Goal: Information Seeking & Learning: Learn about a topic

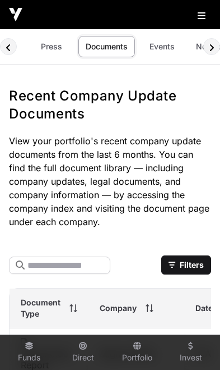
scroll to position [0, 4]
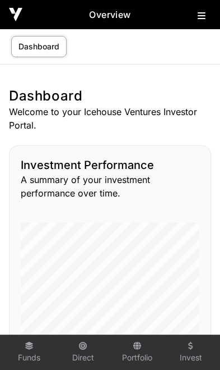
click at [204, 10] on button at bounding box center [204, 13] width 13 height 13
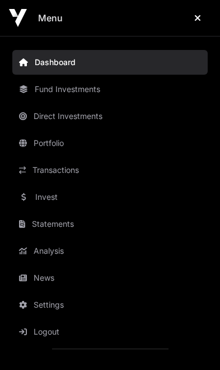
click at [62, 276] on link "News" at bounding box center [110, 277] width 196 height 25
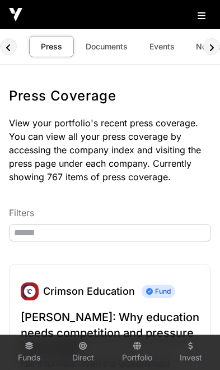
click at [118, 52] on link "Documents" at bounding box center [107, 46] width 57 height 21
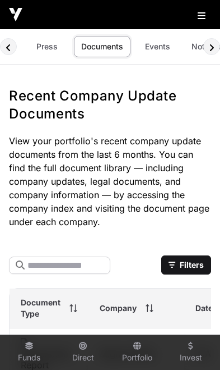
click at [152, 52] on link "Events" at bounding box center [157, 46] width 45 height 21
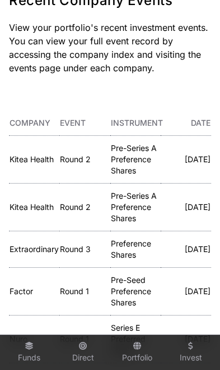
scroll to position [96, 0]
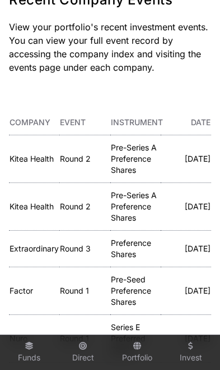
click at [33, 160] on link "Kitea Health" at bounding box center [32, 159] width 44 height 10
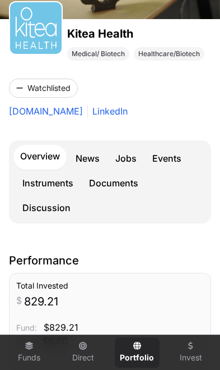
scroll to position [140, 0]
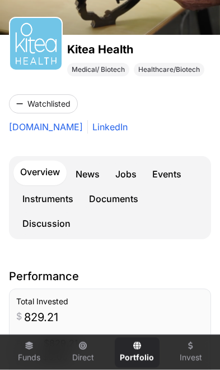
click at [170, 173] on link "Events" at bounding box center [167, 174] width 43 height 22
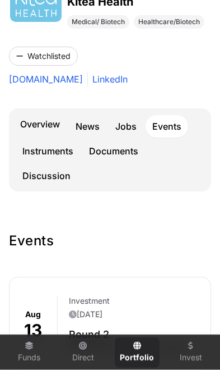
scroll to position [184, 0]
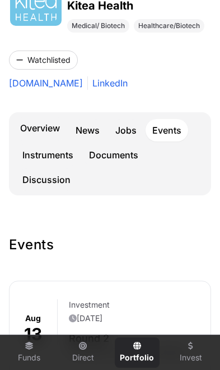
click at [45, 129] on link "Overview" at bounding box center [39, 129] width 53 height 25
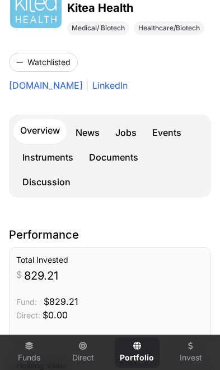
scroll to position [181, 0]
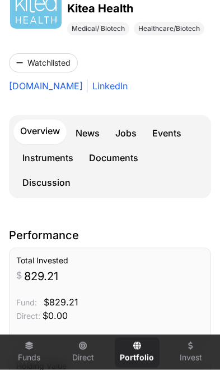
click at [49, 161] on link "Instruments" at bounding box center [48, 157] width 64 height 22
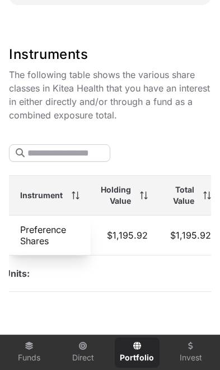
scroll to position [0, 88]
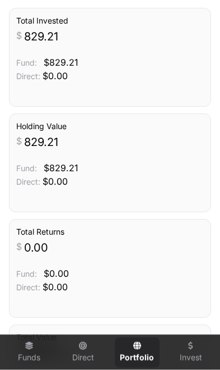
scroll to position [419, 0]
